Goal: Information Seeking & Learning: Get advice/opinions

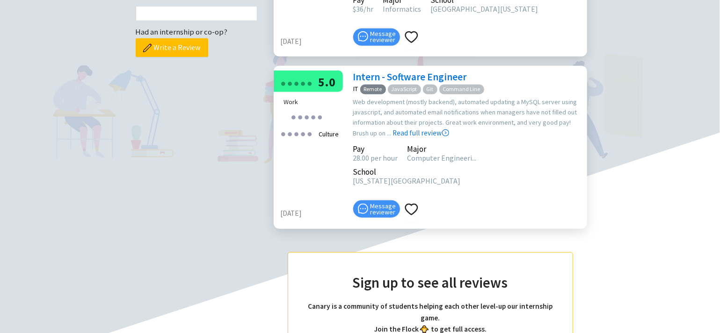
scroll to position [325, 0]
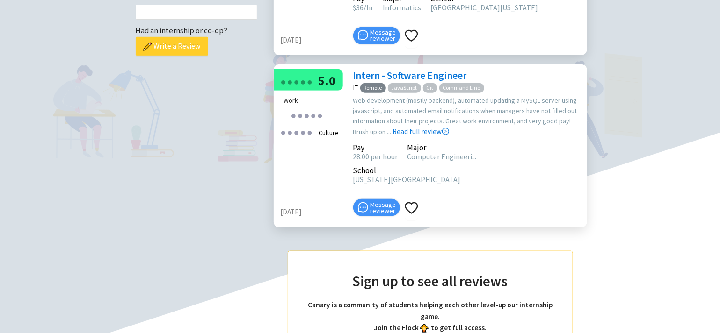
click at [173, 54] on button "Write a Review" at bounding box center [172, 46] width 72 height 19
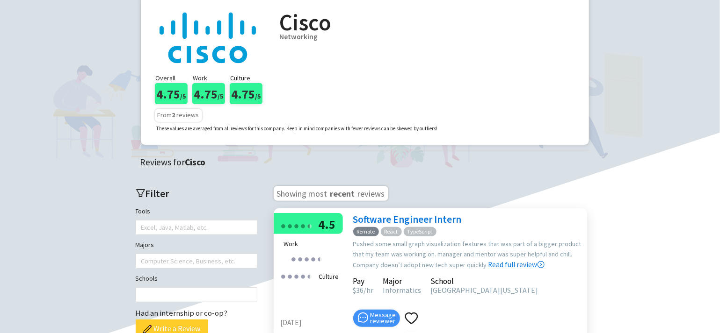
scroll to position [25, 0]
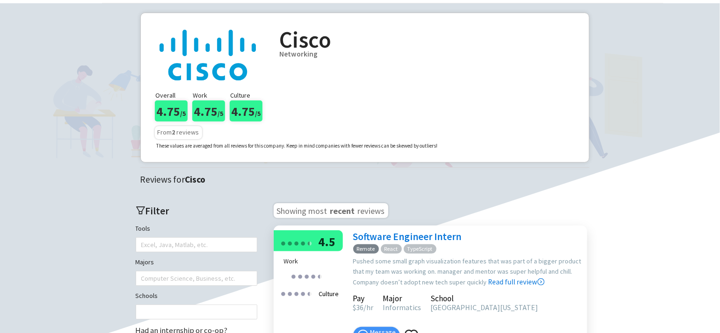
scroll to position [199, 0]
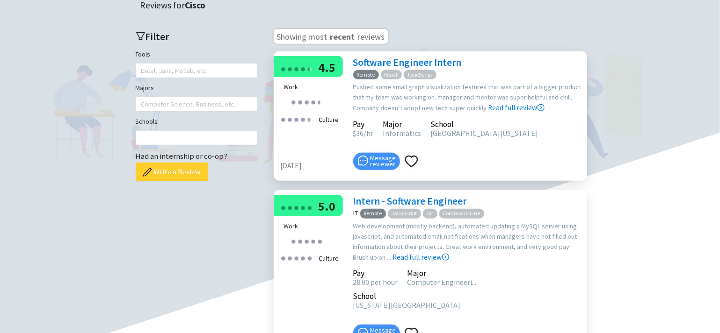
click at [190, 178] on button "Write a Review" at bounding box center [172, 172] width 72 height 19
drag, startPoint x: 180, startPoint y: 174, endPoint x: 119, endPoint y: 248, distance: 96.3
click at [119, 248] on main "Cisco Networking Overall 4.75 /5 Work 4.75 /5 Culture 4.75 /5 From 2 reviews Th…" at bounding box center [359, 206] width 701 height 736
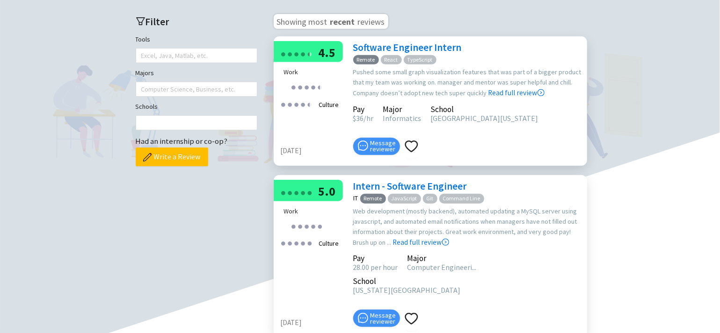
scroll to position [457, 0]
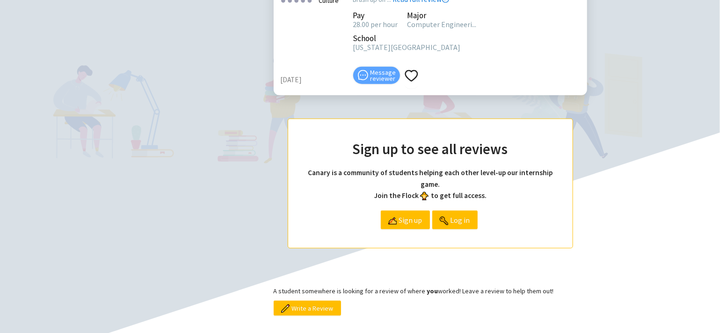
click at [395, 73] on div "Message reviewer" at bounding box center [376, 75] width 47 height 17
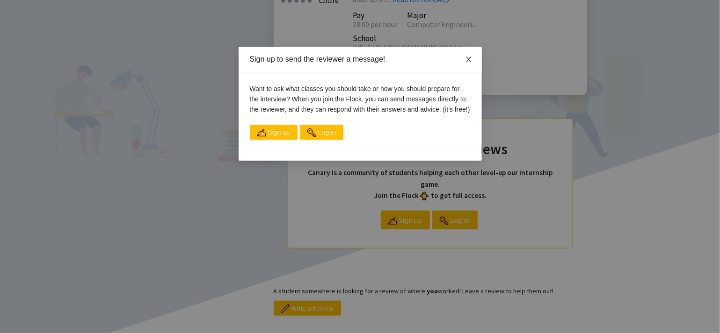
click at [463, 63] on span "Close" at bounding box center [468, 60] width 26 height 26
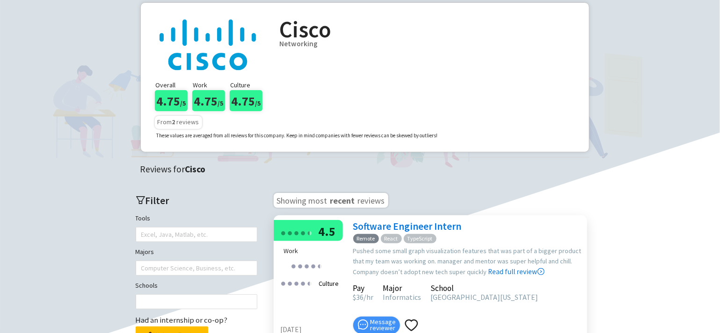
scroll to position [31, 0]
